Goal: Check status: Check status

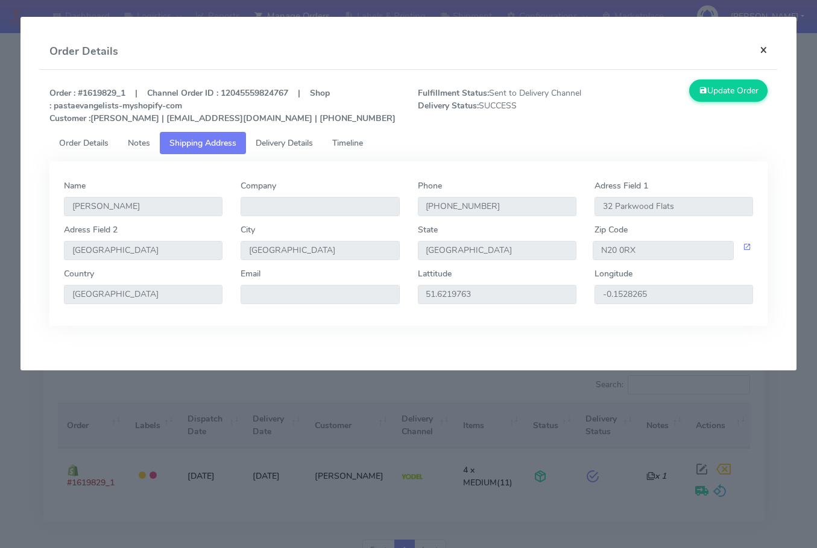
click at [764, 52] on button "×" at bounding box center [763, 50] width 27 height 32
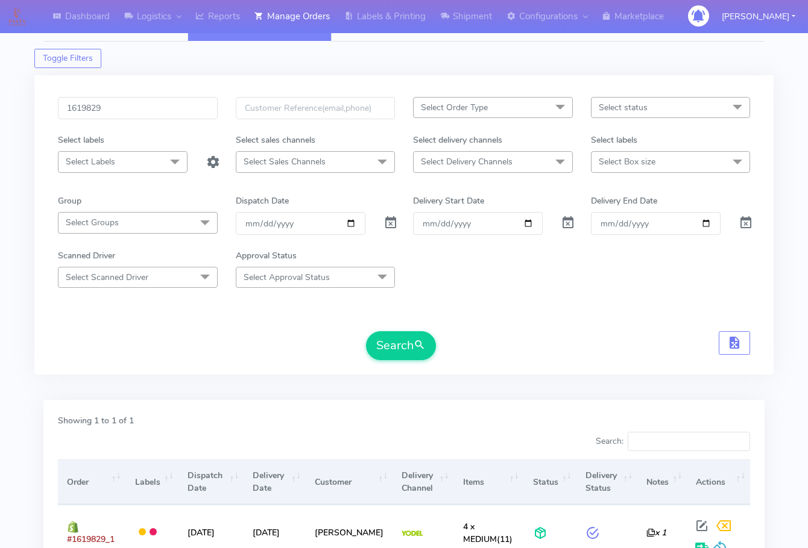
scroll to position [14, 0]
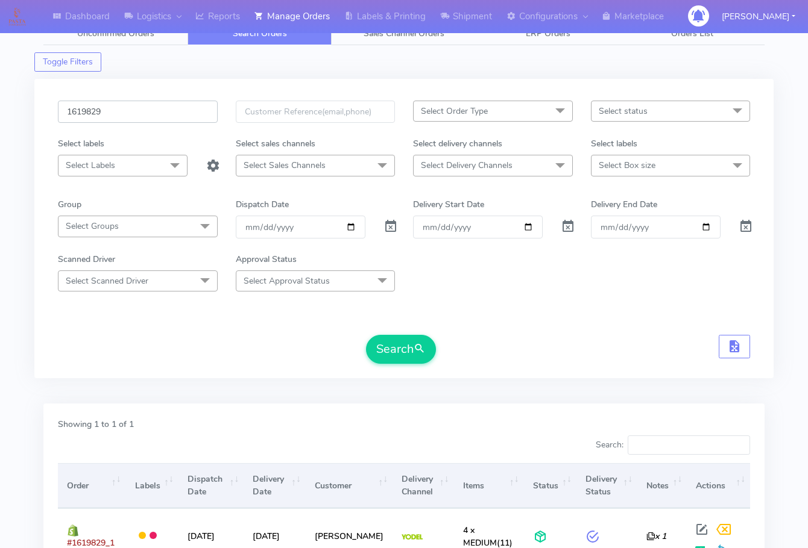
click at [108, 108] on input "1619829" at bounding box center [138, 112] width 160 height 22
paste input "8522"
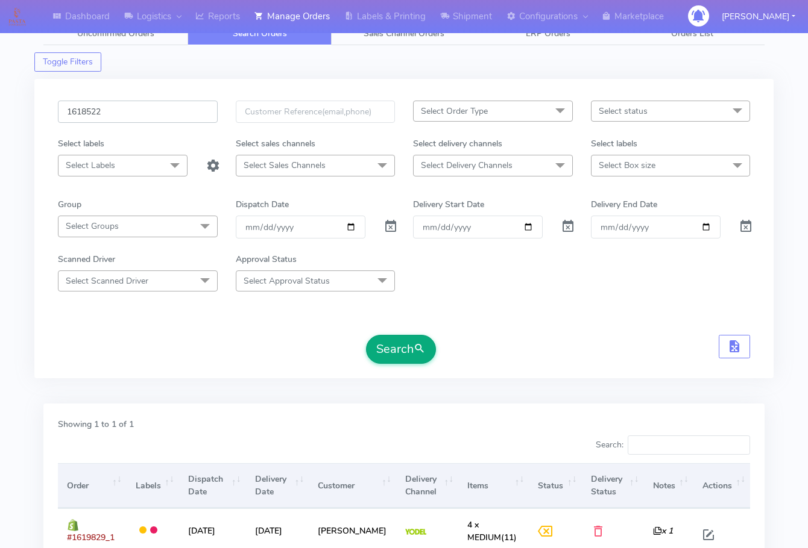
type input "1618522"
click at [398, 344] on button "Search" at bounding box center [401, 349] width 70 height 29
drag, startPoint x: 57, startPoint y: 341, endPoint x: 113, endPoint y: 351, distance: 57.1
click at [57, 341] on div "1618522 Select Order Type Select All MEALS ATAVI One Off Pasta Club Gift Kit Ev…" at bounding box center [404, 236] width 710 height 271
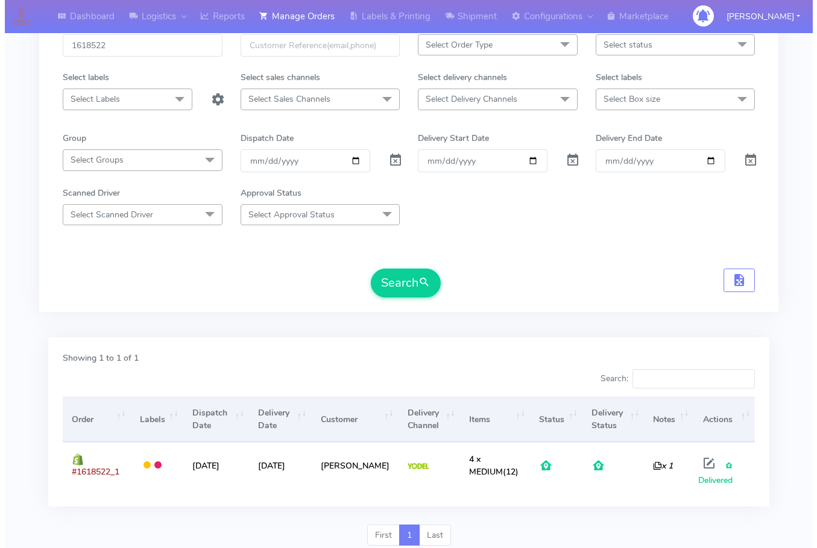
scroll to position [124, 0]
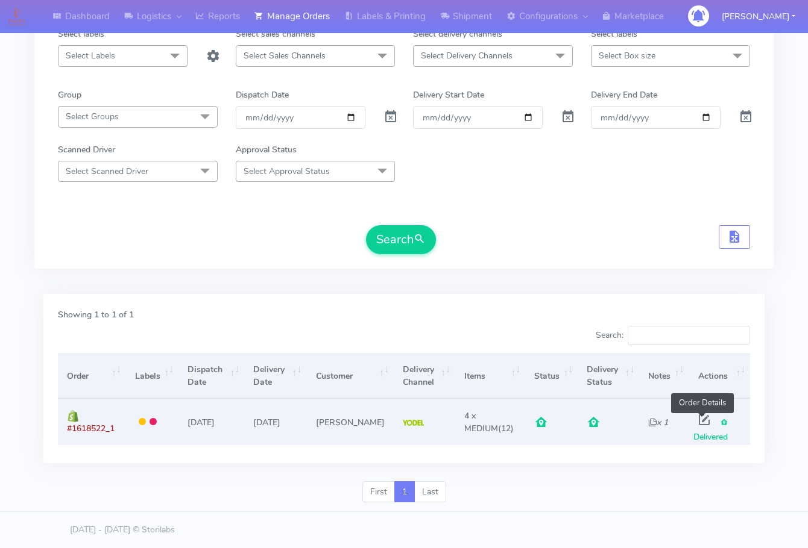
click at [702, 421] on span at bounding box center [704, 422] width 22 height 11
select select "5"
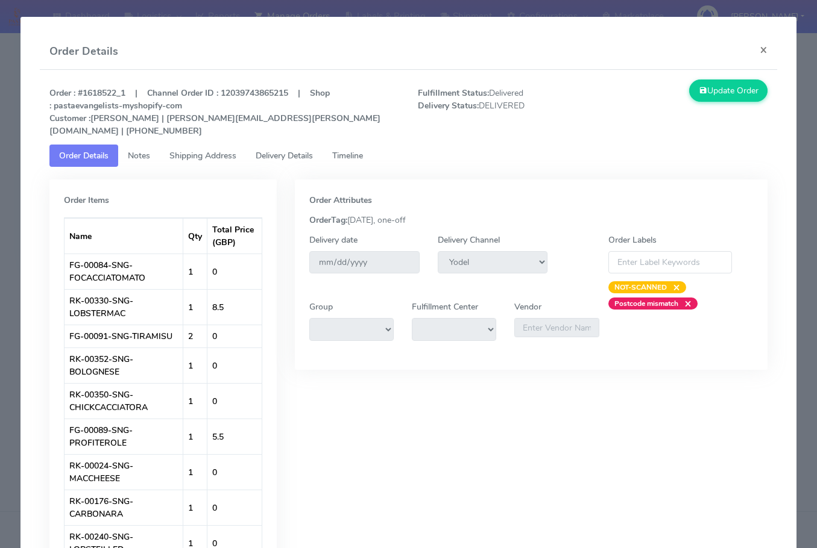
click at [176, 150] on span "Shipping Address" at bounding box center [202, 155] width 67 height 11
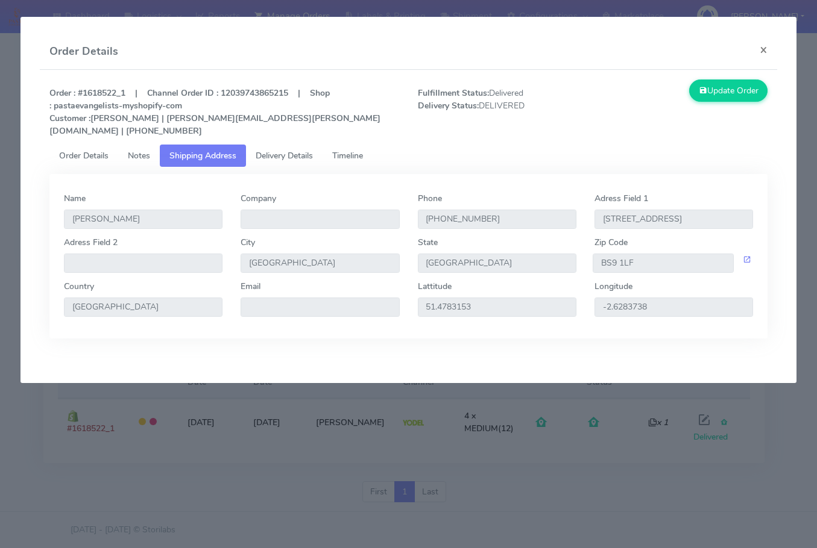
click at [268, 150] on span "Delivery Details" at bounding box center [284, 155] width 57 height 11
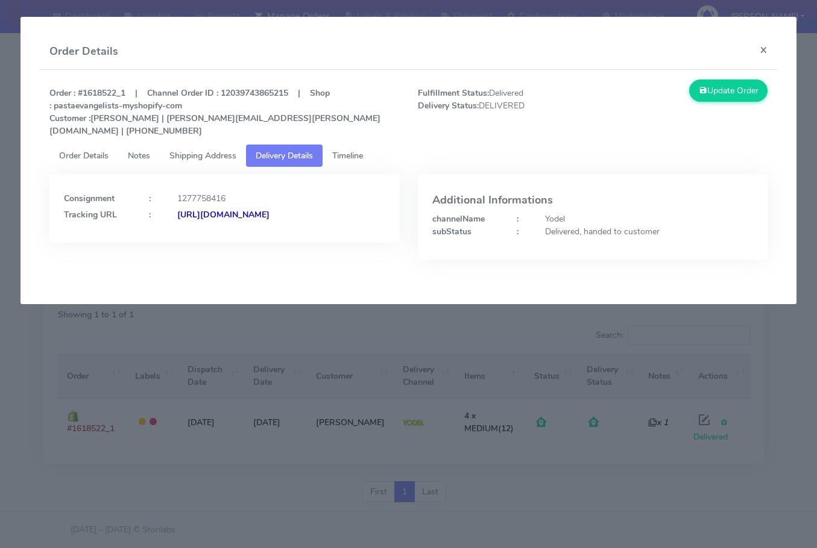
click at [202, 150] on span "Shipping Address" at bounding box center [202, 155] width 67 height 11
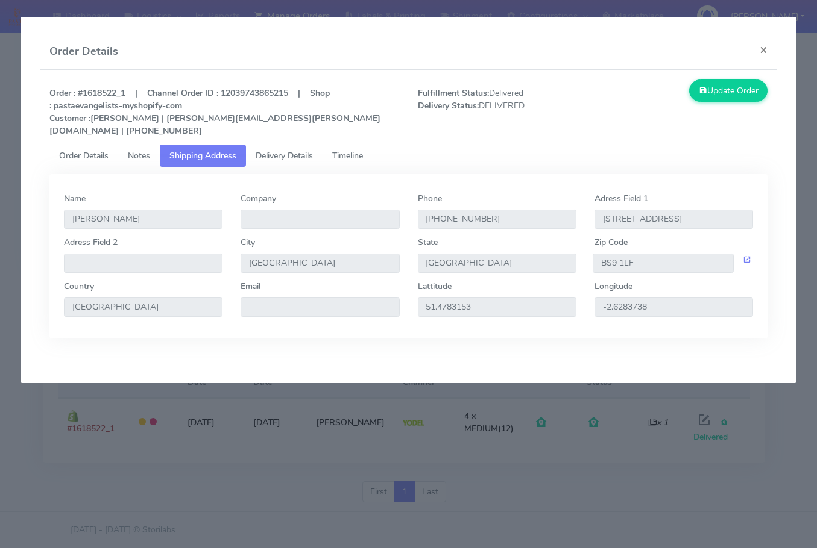
click at [296, 150] on span "Delivery Details" at bounding box center [284, 155] width 57 height 11
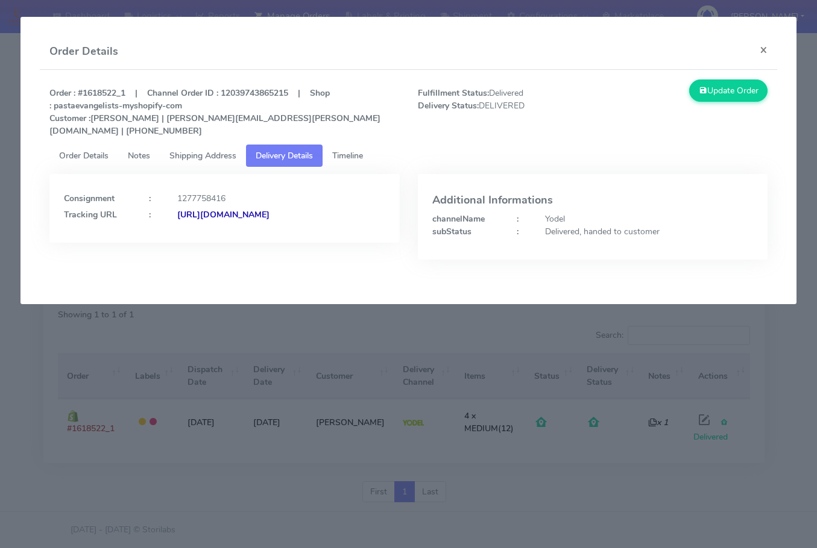
drag, startPoint x: 333, startPoint y: 219, endPoint x: 195, endPoint y: 231, distance: 138.5
click at [195, 231] on div "Consignment : 1277758416 Tracking URL : [URL][DOMAIN_NAME]" at bounding box center [224, 208] width 350 height 69
copy strong "JJD0002249960889675"
click at [761, 52] on button "×" at bounding box center [763, 50] width 27 height 32
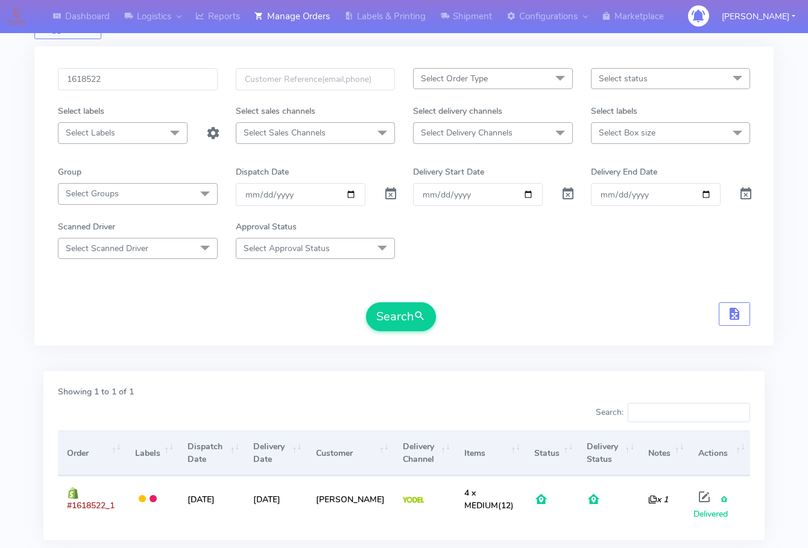
scroll to position [0, 0]
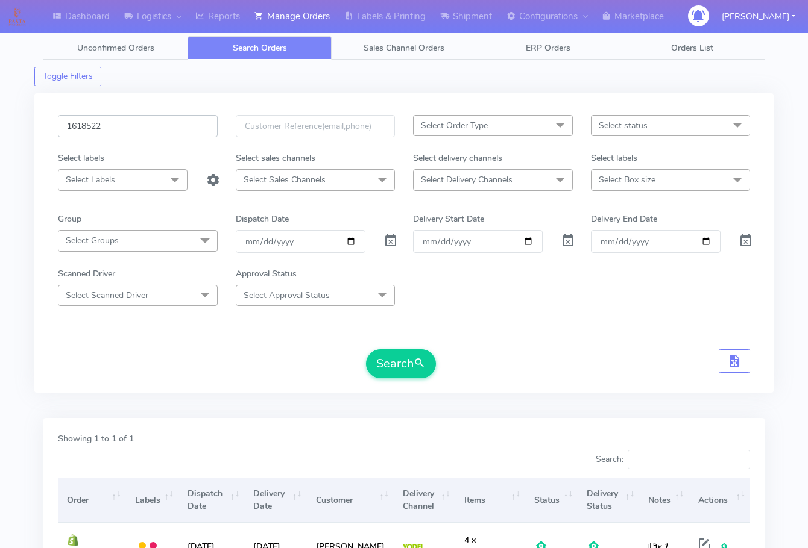
click at [130, 133] on input "1618522" at bounding box center [138, 126] width 160 height 22
paste input "9834"
type input "1619834"
click at [395, 346] on form "1619834 Select Order Type Select All MEALS ATAVI One Off Pasta Club Gift Kit Ev…" at bounding box center [404, 246] width 692 height 263
click at [395, 365] on button "Search" at bounding box center [401, 364] width 70 height 29
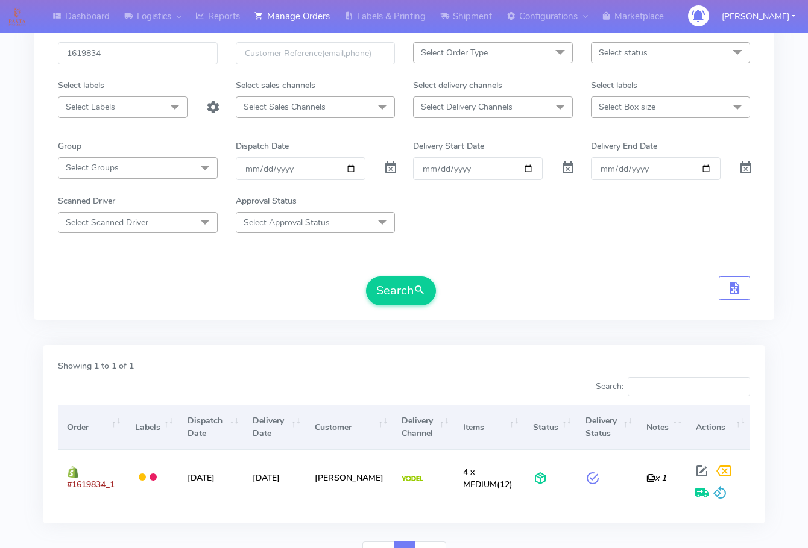
scroll to position [75, 0]
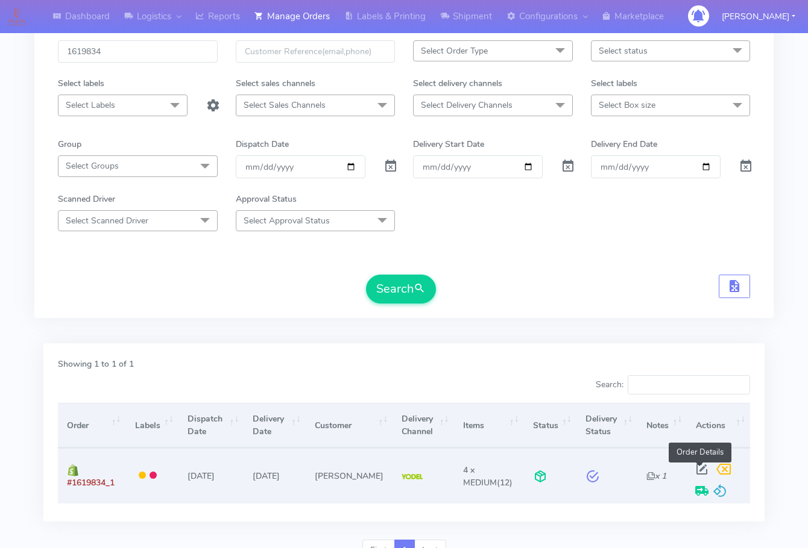
click at [697, 466] on span at bounding box center [702, 471] width 22 height 11
select select "5"
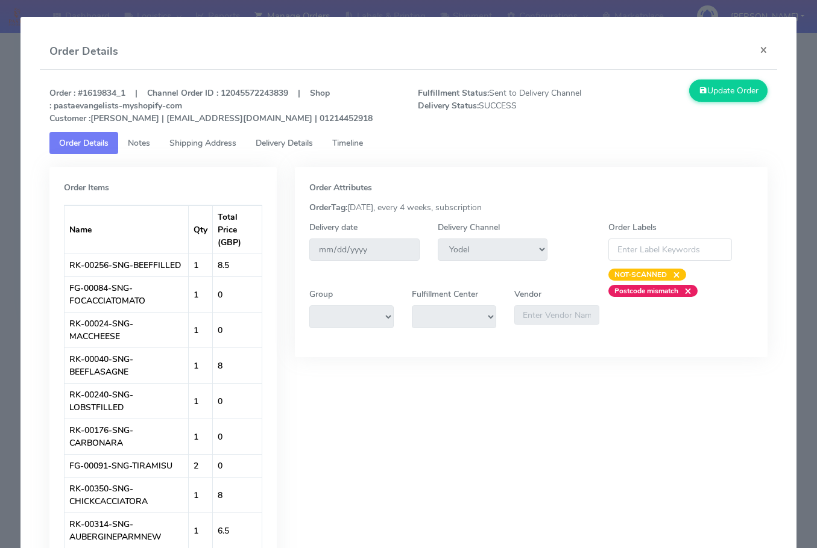
click at [196, 140] on span "Shipping Address" at bounding box center [202, 142] width 67 height 11
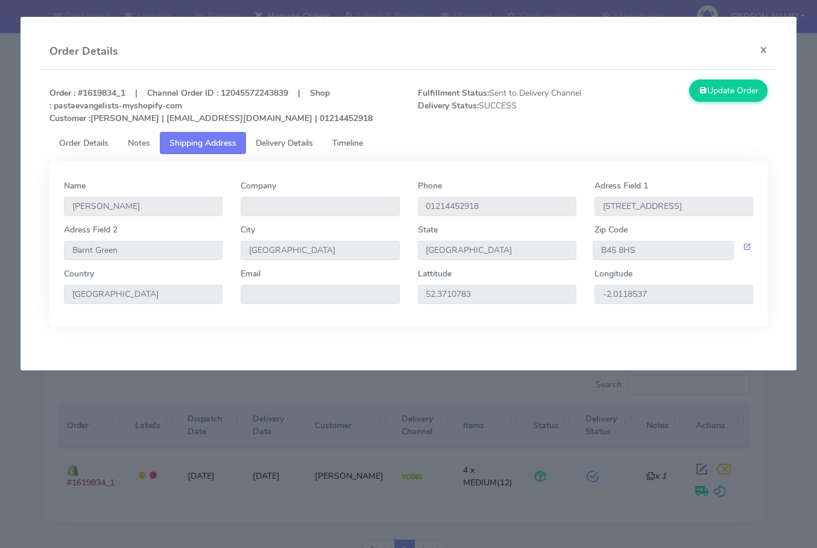
click at [285, 139] on span "Delivery Details" at bounding box center [284, 142] width 57 height 11
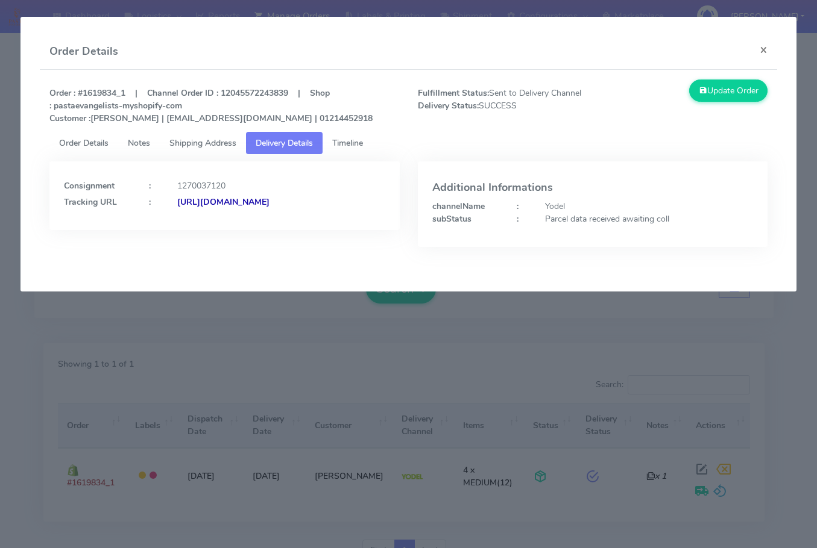
click at [623, 221] on div "Parcel data received awaiting coll" at bounding box center [649, 219] width 226 height 13
copy div "Parcel data received awaiting coll"
click at [762, 51] on button "×" at bounding box center [763, 50] width 27 height 32
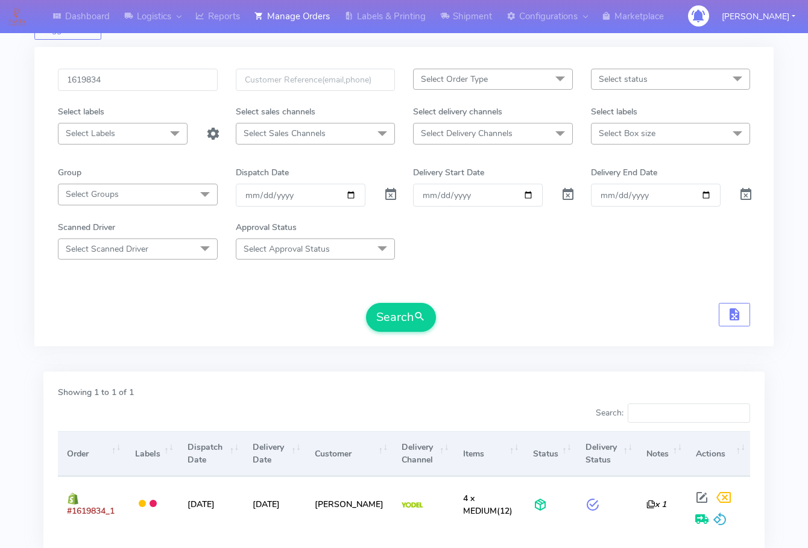
scroll to position [0, 0]
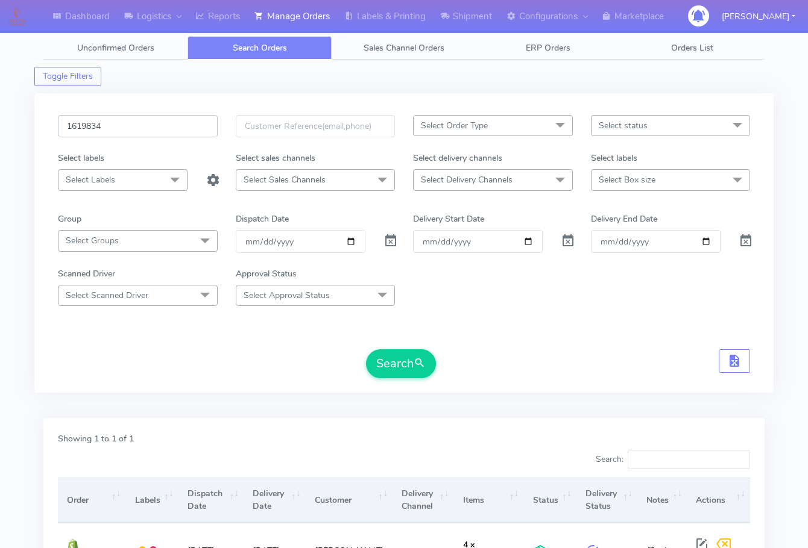
click at [151, 117] on input "1619834" at bounding box center [138, 126] width 160 height 22
paste input "8836"
type input "1618836"
click at [366, 350] on button "Search" at bounding box center [401, 364] width 70 height 29
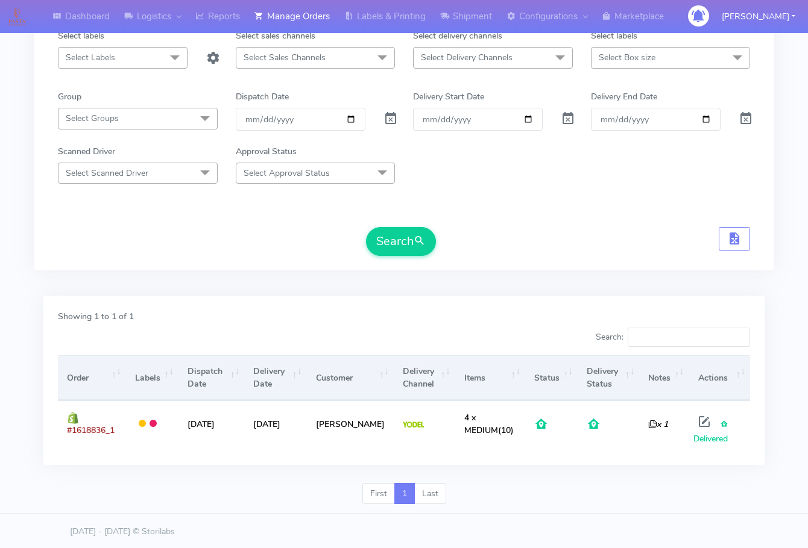
scroll to position [124, 0]
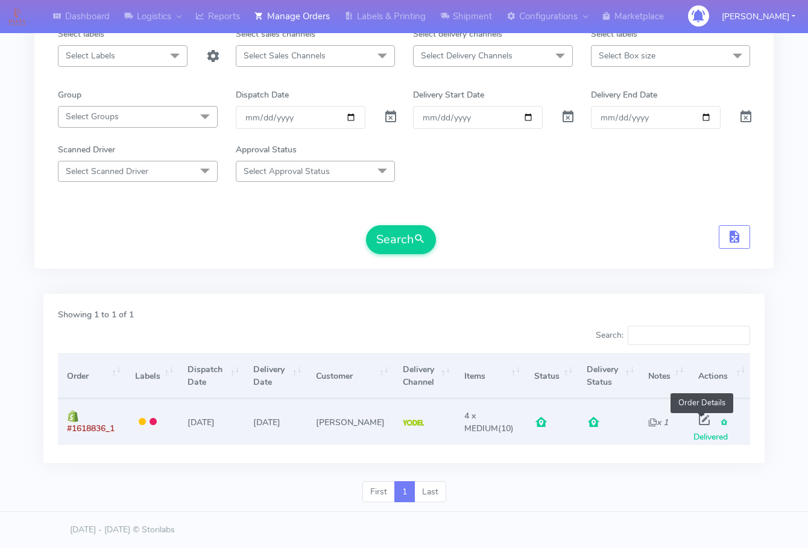
click at [703, 420] on span at bounding box center [704, 422] width 22 height 11
select select "5"
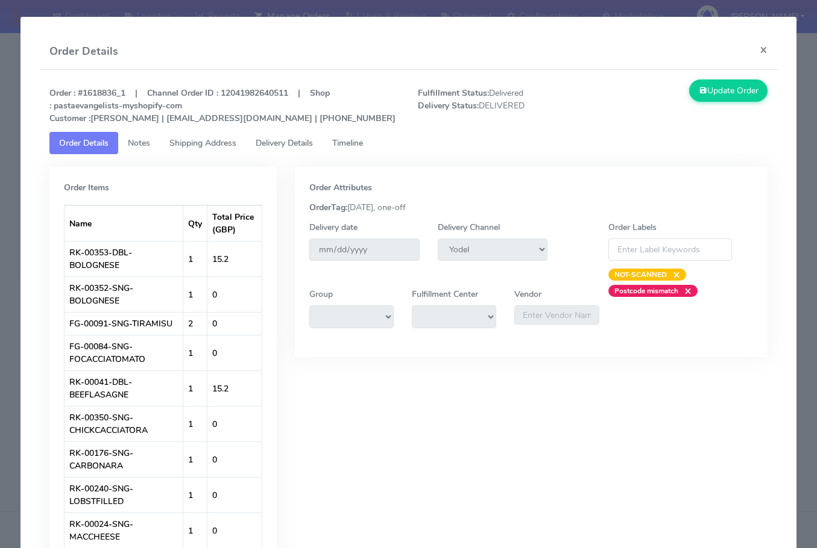
click at [190, 144] on span "Shipping Address" at bounding box center [202, 142] width 67 height 11
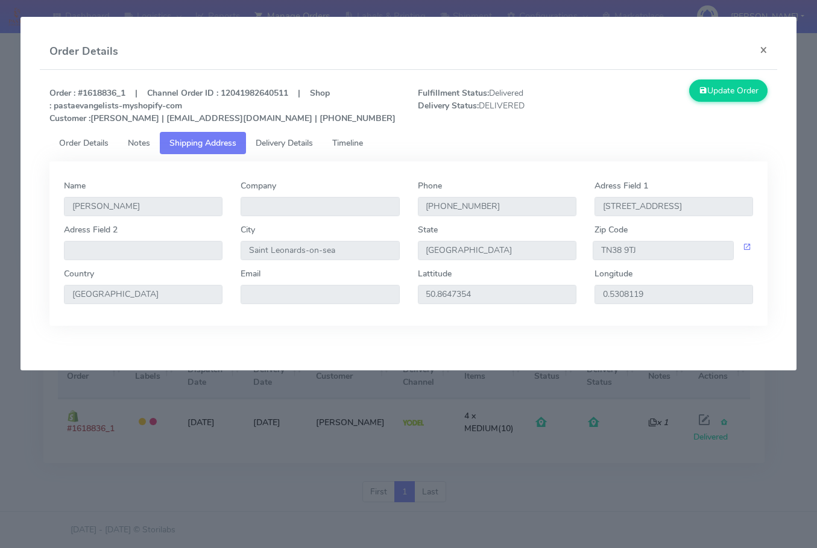
click at [292, 144] on span "Delivery Details" at bounding box center [284, 142] width 57 height 11
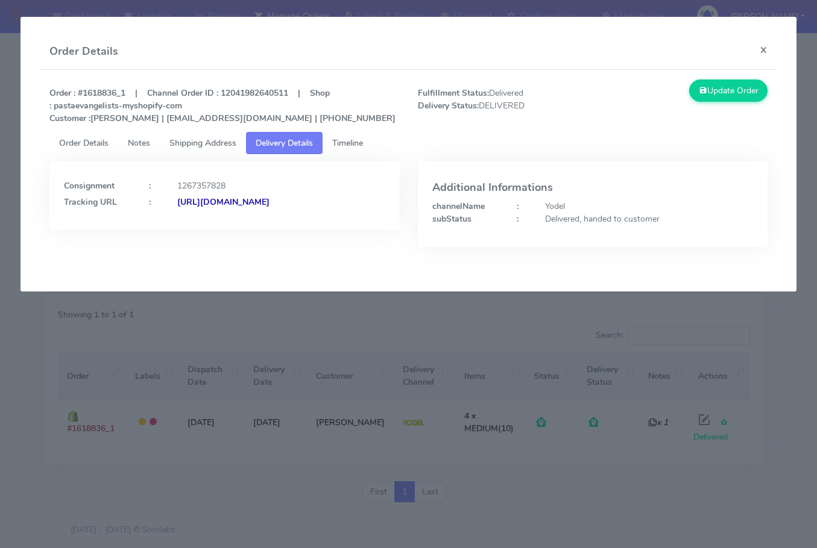
drag, startPoint x: 319, startPoint y: 228, endPoint x: 194, endPoint y: 250, distance: 126.6
click at [194, 250] on div "Consignment : 1267357828 Tracking URL : [URL][DOMAIN_NAME]" at bounding box center [224, 214] width 368 height 104
copy strong "JJD0002249960883111"
click at [171, 497] on modal-container "Order Details × Order : #1618836_1 | Channel Order ID : 12041982640511 | Shop :…" at bounding box center [408, 274] width 817 height 548
